Goal: Check status: Check status

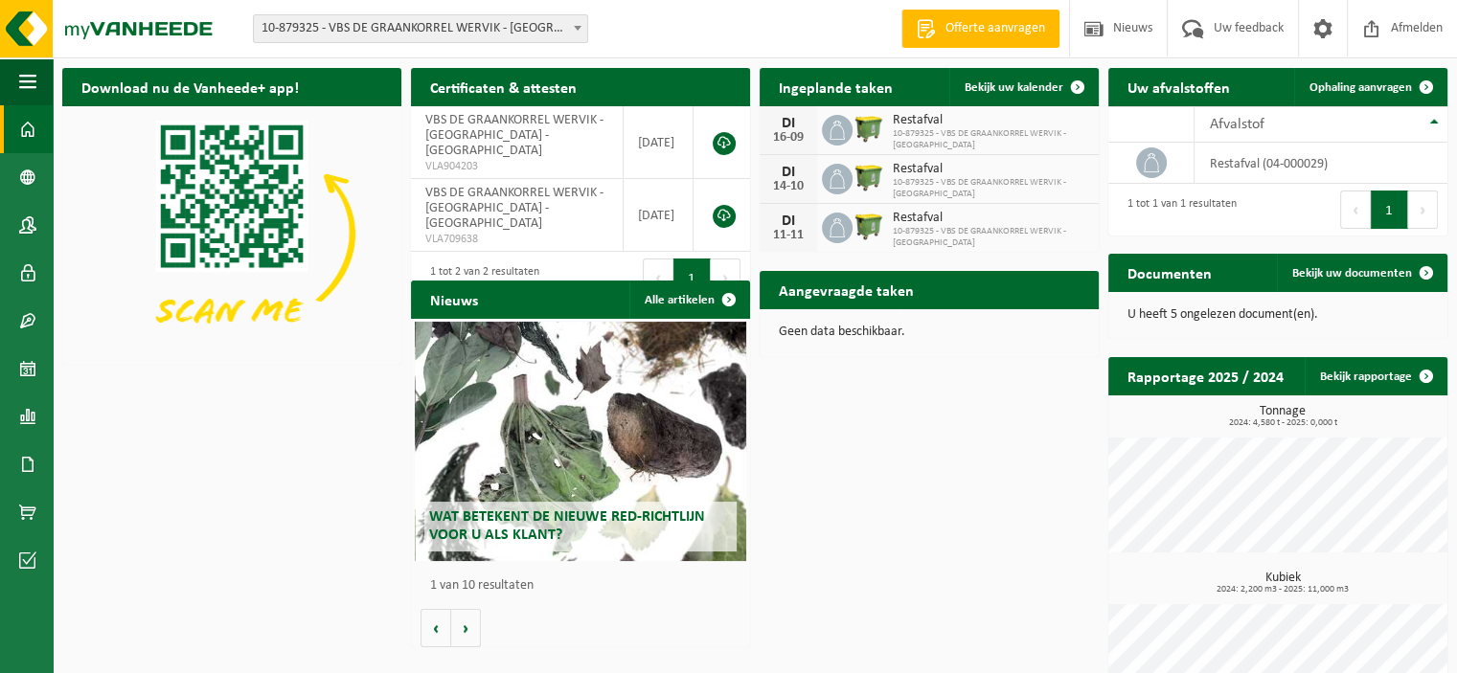
click at [579, 33] on span at bounding box center [577, 27] width 19 height 25
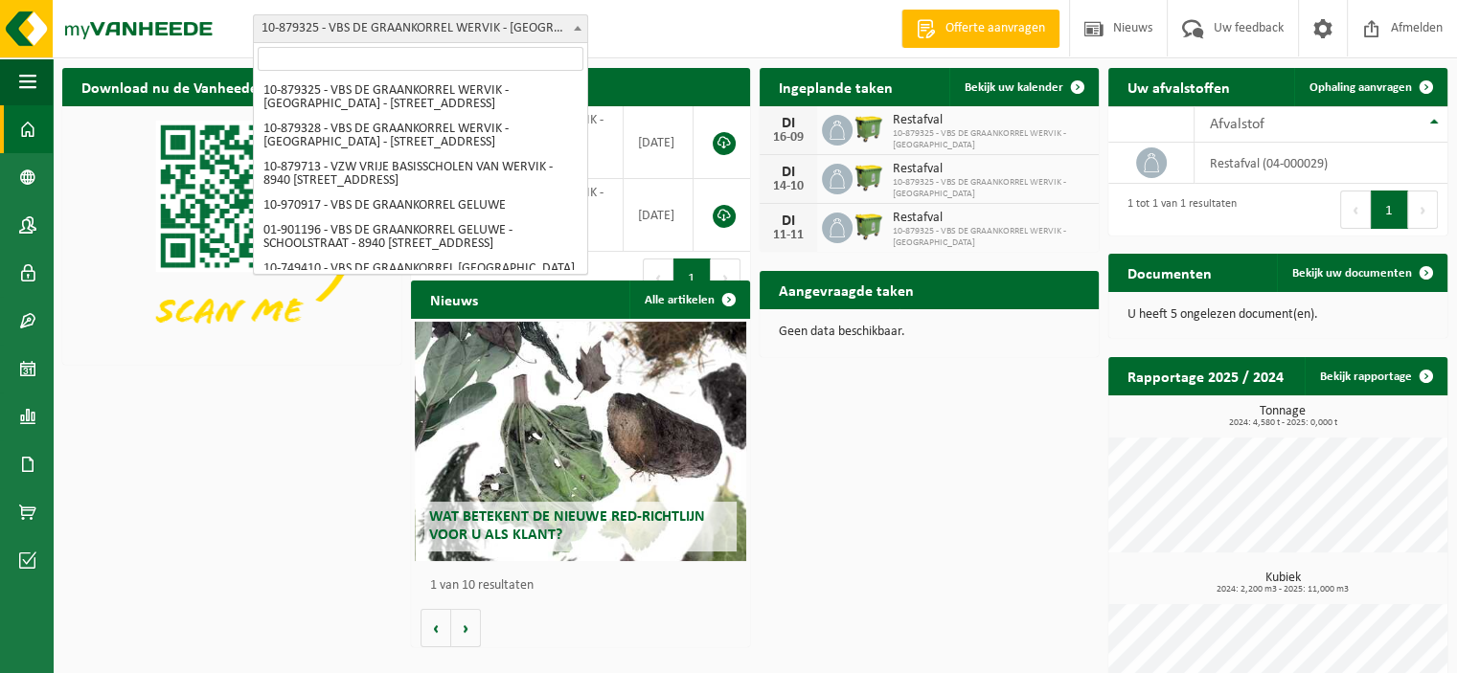
scroll to position [318, 0]
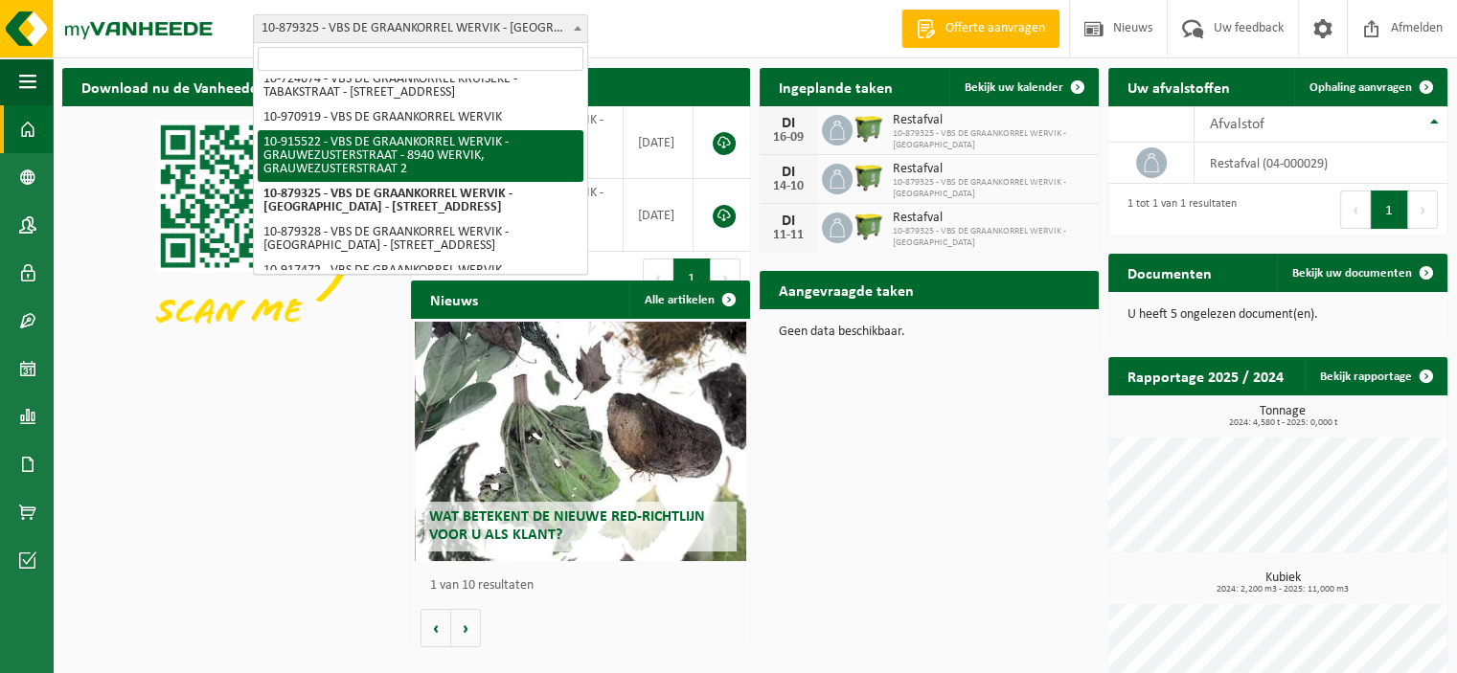
select select "127050"
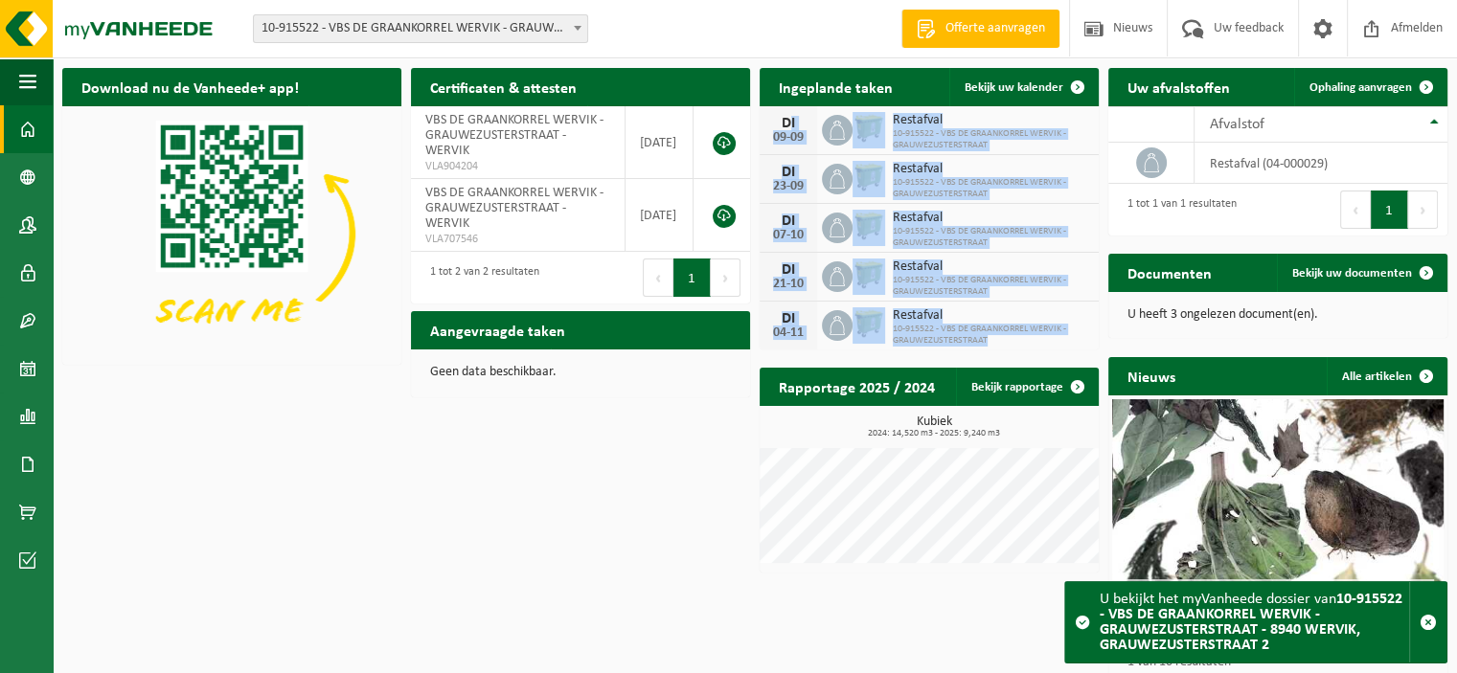
drag, startPoint x: 770, startPoint y: 117, endPoint x: 1068, endPoint y: 343, distance: 373.9
click at [1068, 343] on div "DI 09-09 Restafval 10-915522 - VBS DE GRAANKORREL WERVIK - GRAUWEZUSTERSTRAAT D…" at bounding box center [928, 227] width 339 height 243
copy div "DI 09-09 Restafval 10-915522 - VBS DE GRAANKORREL WERVIK - GRAUWEZUSTERSTRAAT D…"
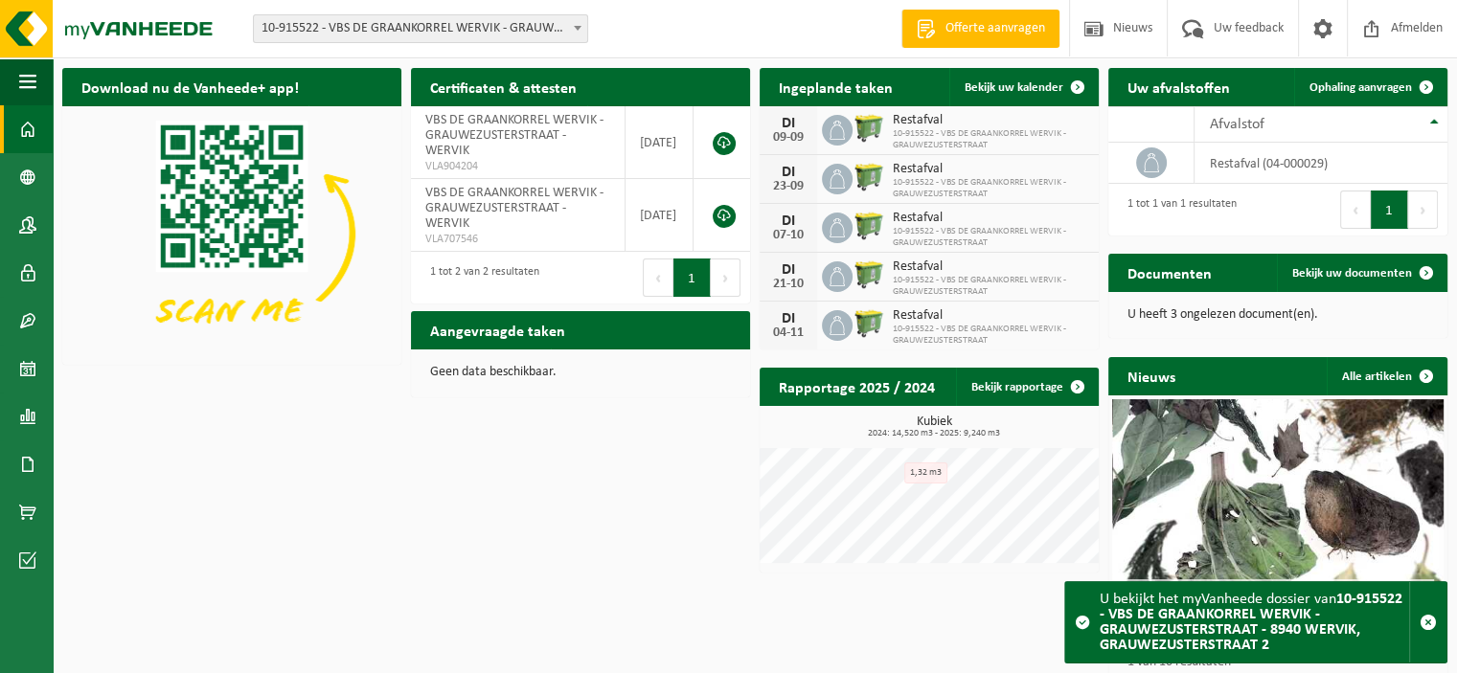
click at [634, 398] on div "Aangevraagde taken Toon de aangevraagde taken Geen data beschikbaar." at bounding box center [580, 354] width 349 height 105
click at [579, 20] on span at bounding box center [577, 27] width 19 height 25
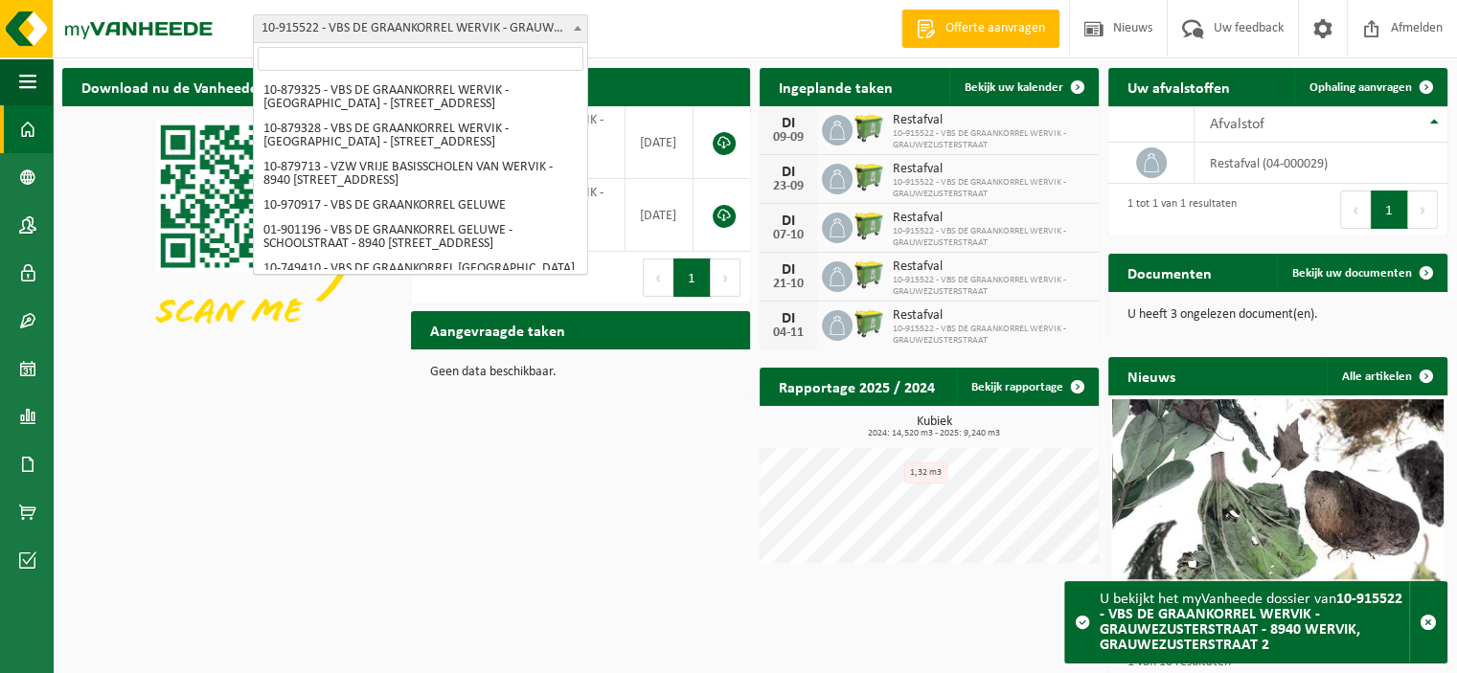
scroll to position [446, 0]
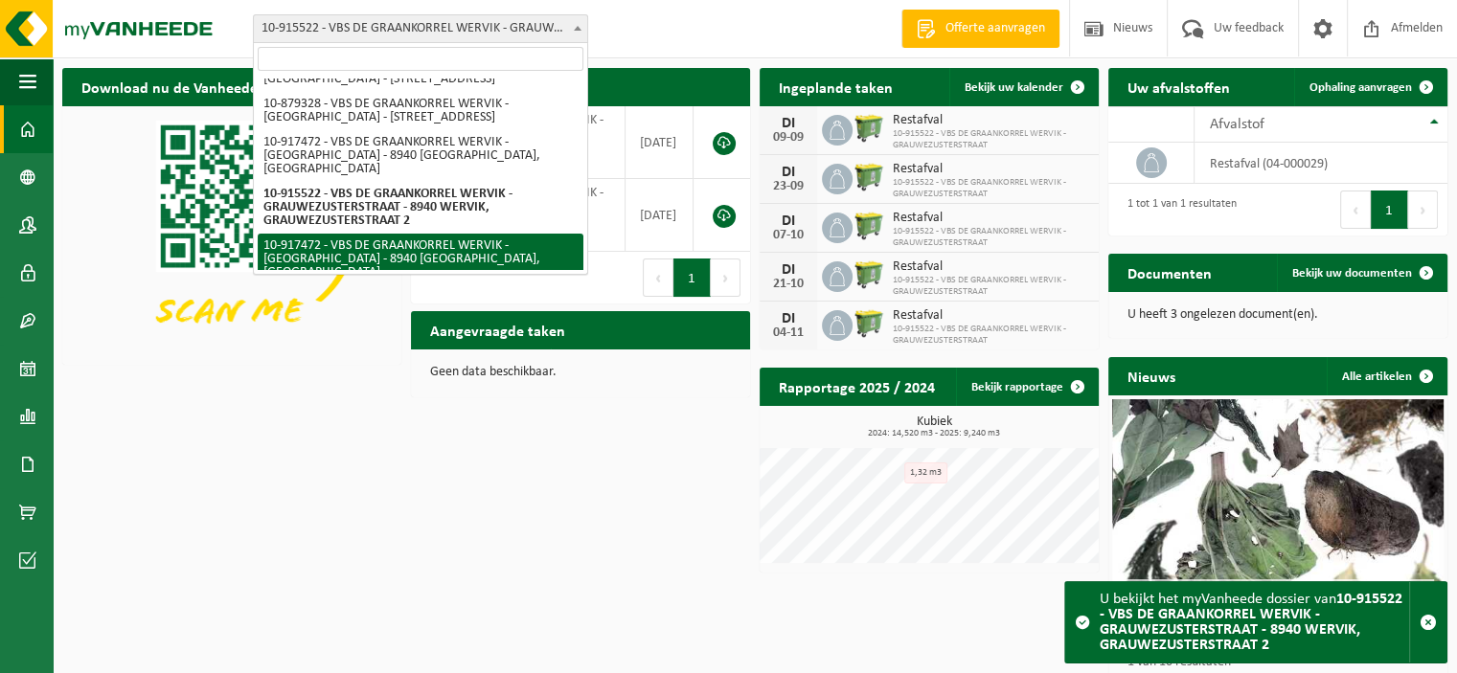
select select "128044"
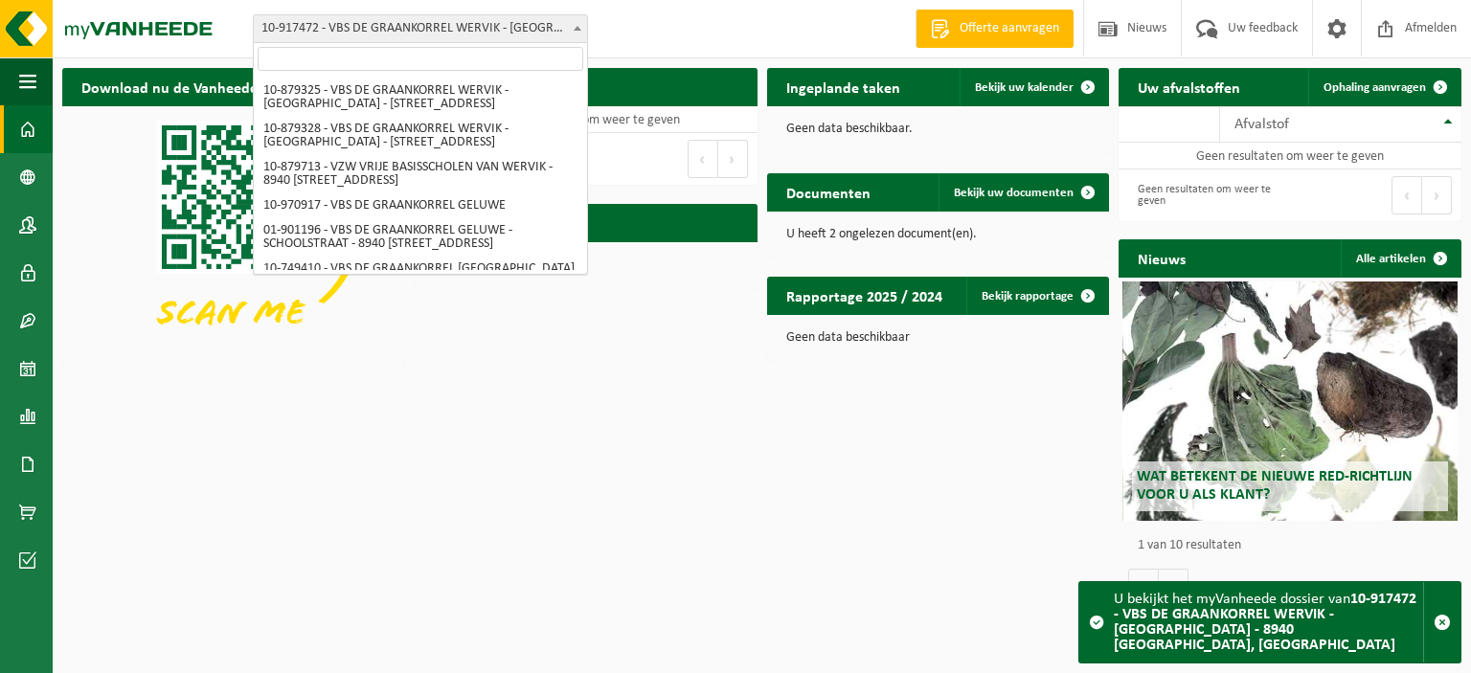
click at [575, 32] on span at bounding box center [577, 27] width 19 height 25
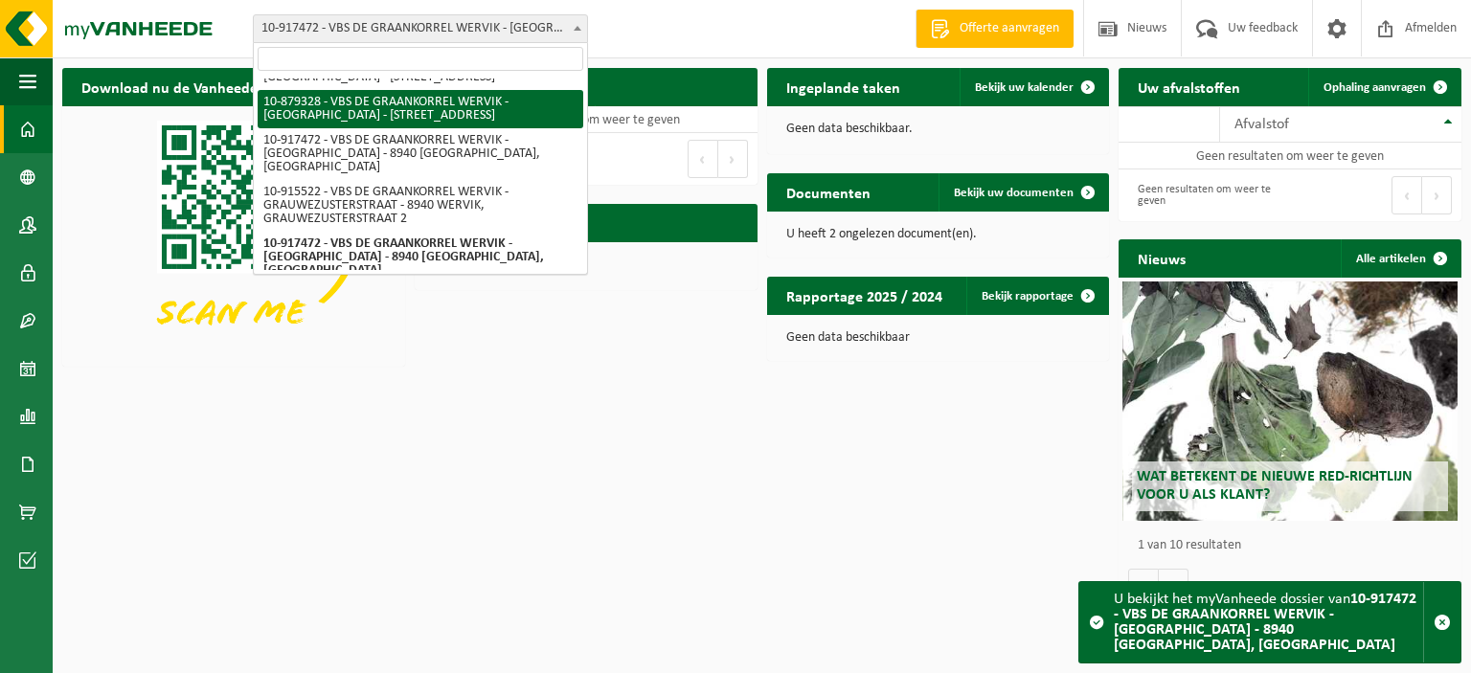
select select "108862"
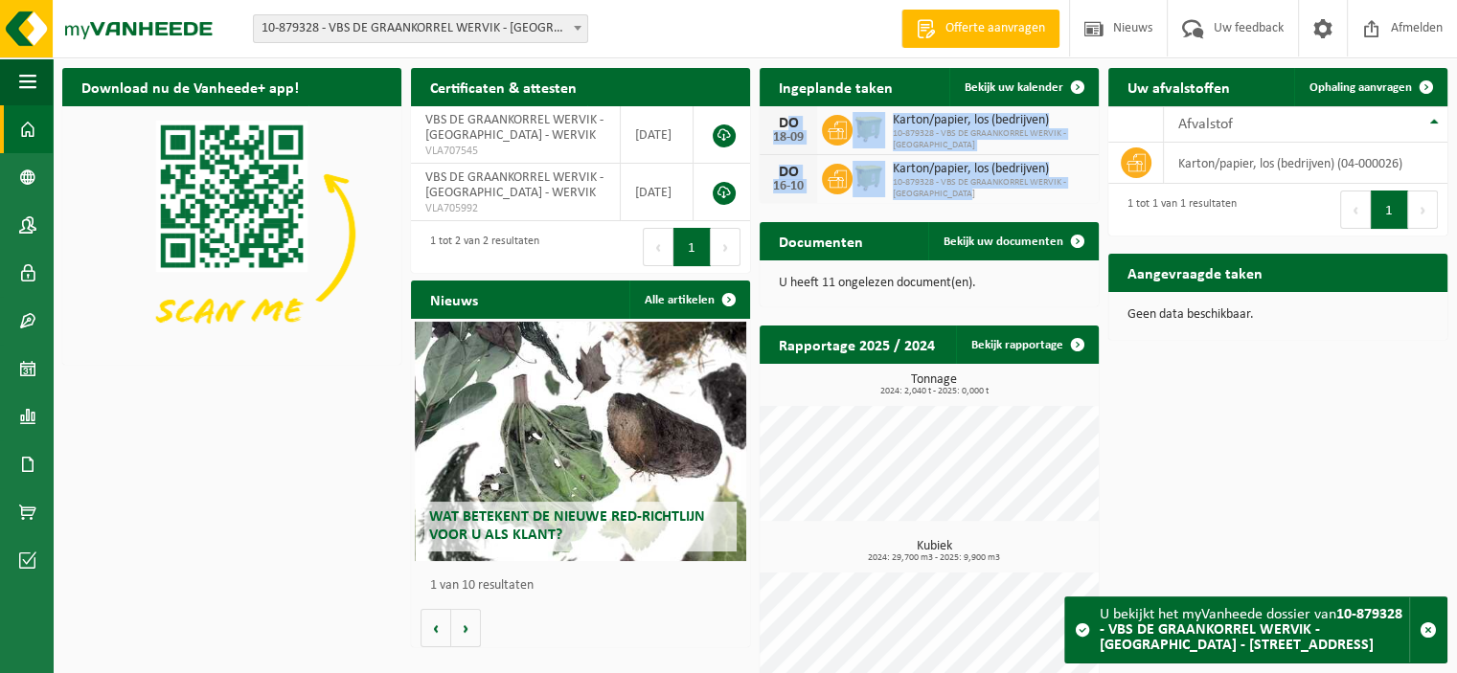
drag, startPoint x: 776, startPoint y: 110, endPoint x: 1049, endPoint y: 206, distance: 289.2
click at [1049, 206] on div "Ingeplande taken Bekijk uw kalender DO 18-09 Karton/papier, los (bedrijven) 10-…" at bounding box center [929, 135] width 349 height 154
copy div "DO 18-09 Karton/papier, los (bedrijven) 10-879328 - VBS DE GRAANKORREL WERVIK -…"
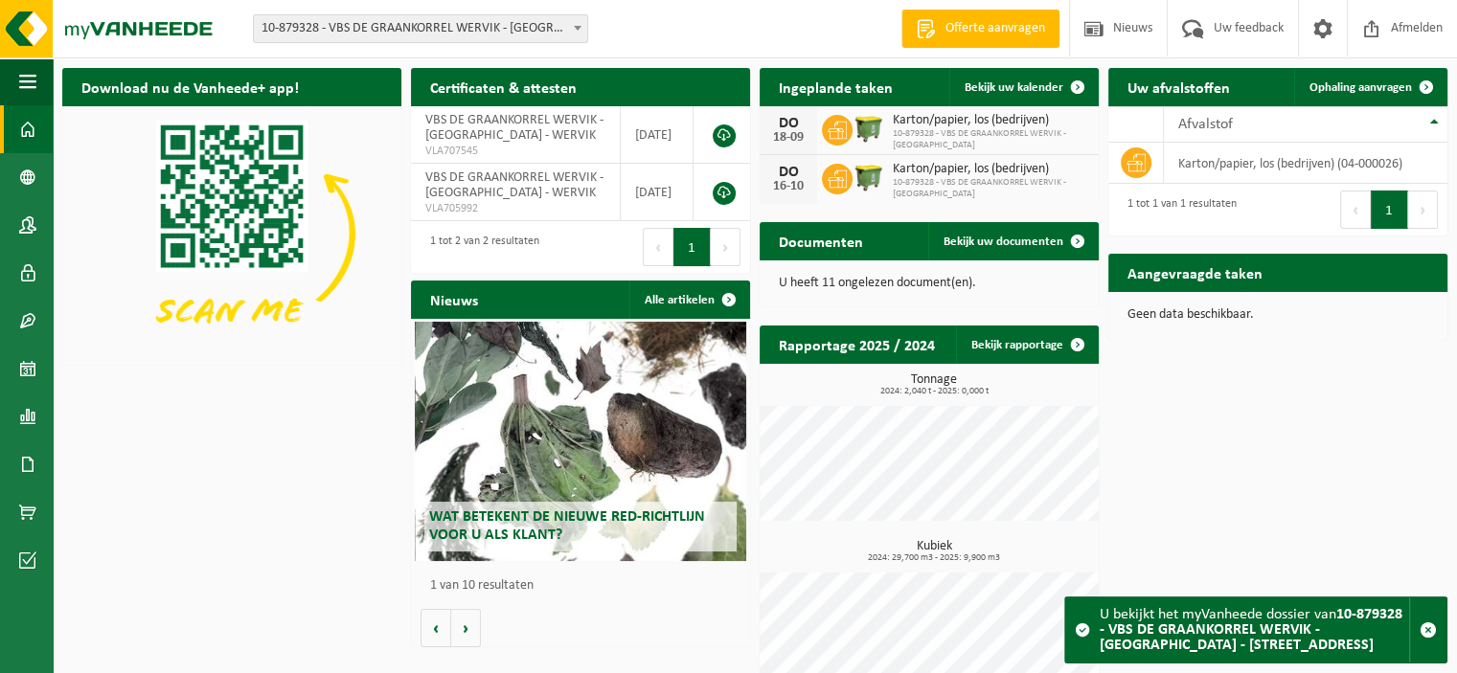
click at [576, 26] on b at bounding box center [578, 28] width 8 height 5
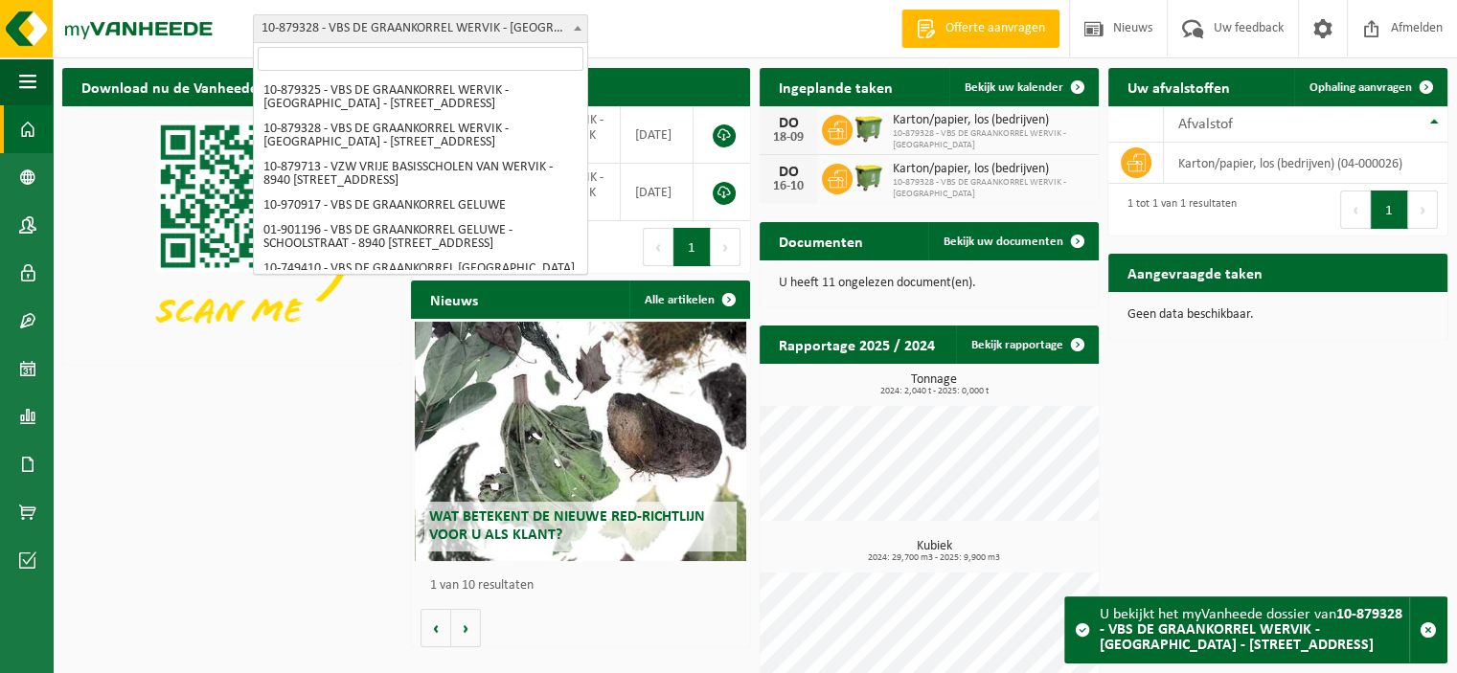
scroll to position [396, 0]
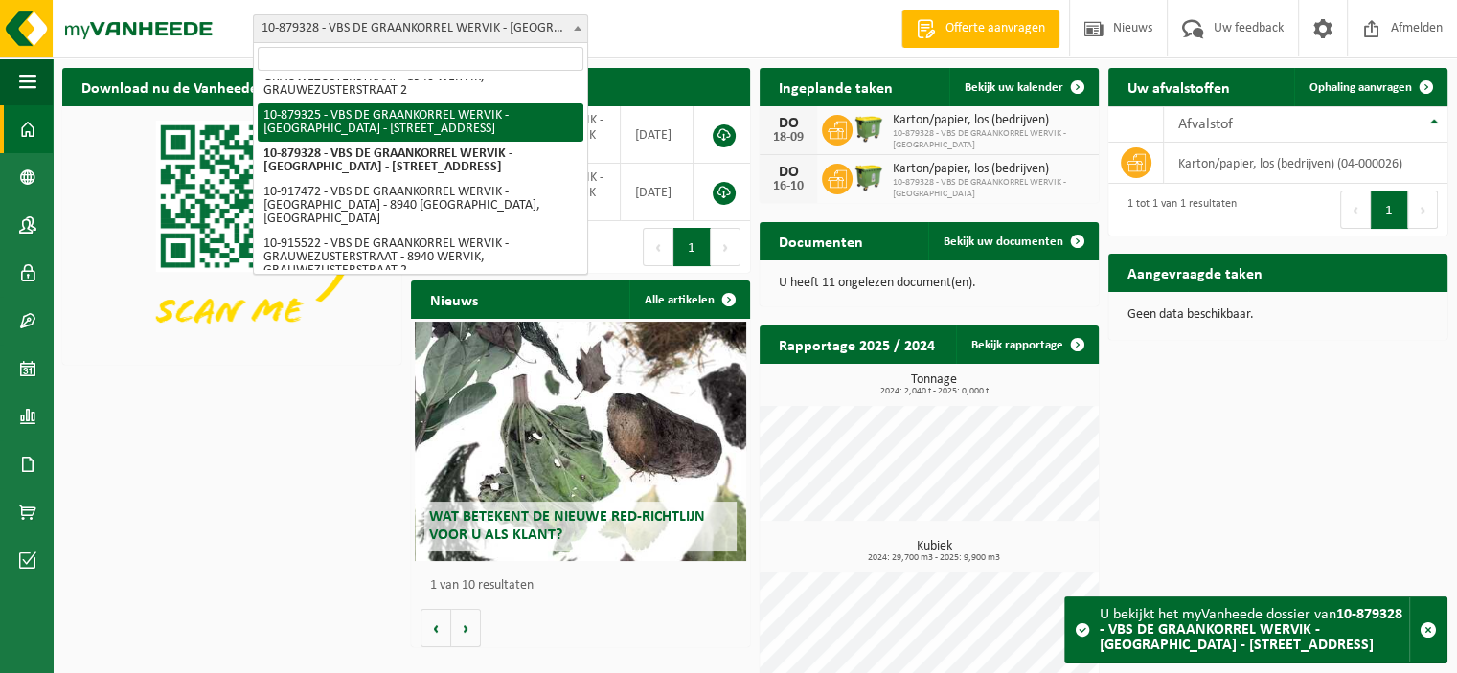
select select "108860"
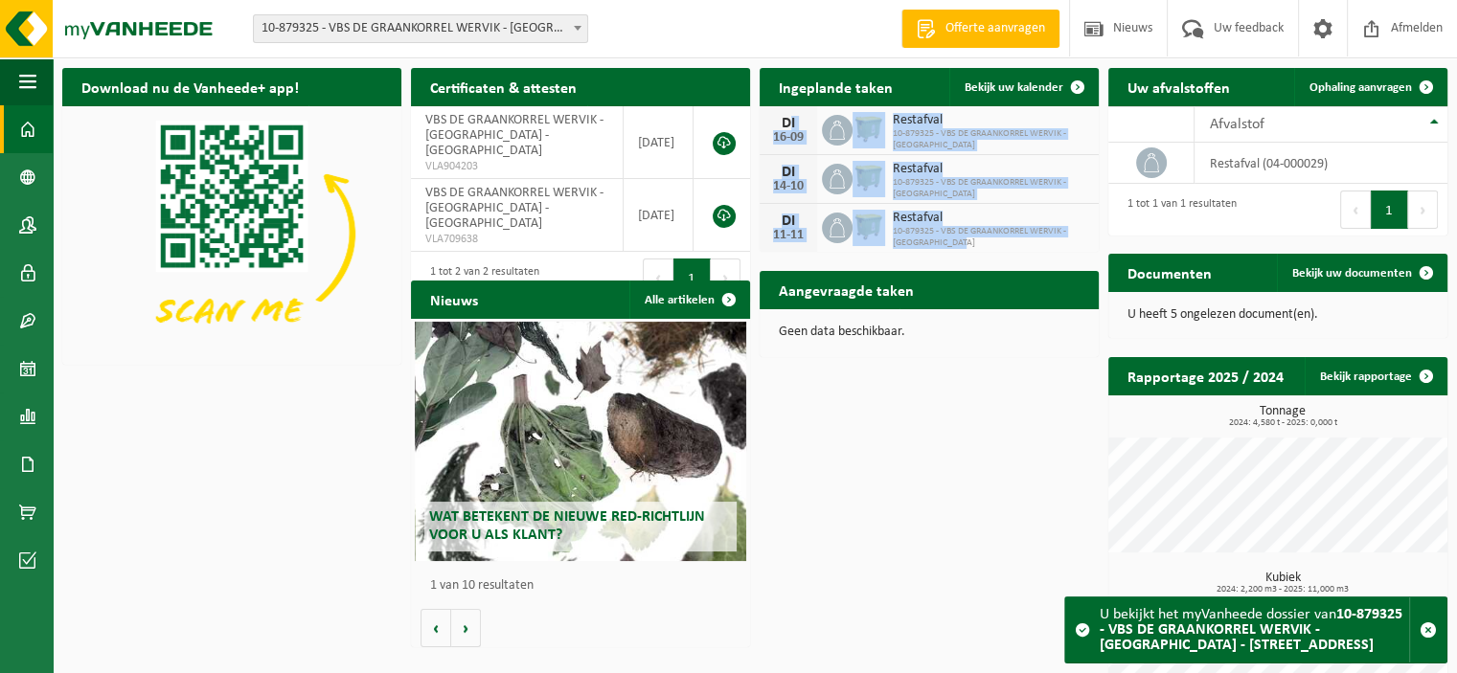
drag, startPoint x: 770, startPoint y: 114, endPoint x: 1066, endPoint y: 240, distance: 321.8
click at [1066, 240] on div "DI 16-09 Restafval 10-879325 - VBS DE GRAANKORREL WERVIK - [GEOGRAPHIC_DATA] Re…" at bounding box center [928, 179] width 339 height 146
copy div "DI 16-09 Restafval 10-879325 - VBS DE GRAANKORREL WERVIK - [GEOGRAPHIC_DATA] Re…"
